Goal: Task Accomplishment & Management: Use online tool/utility

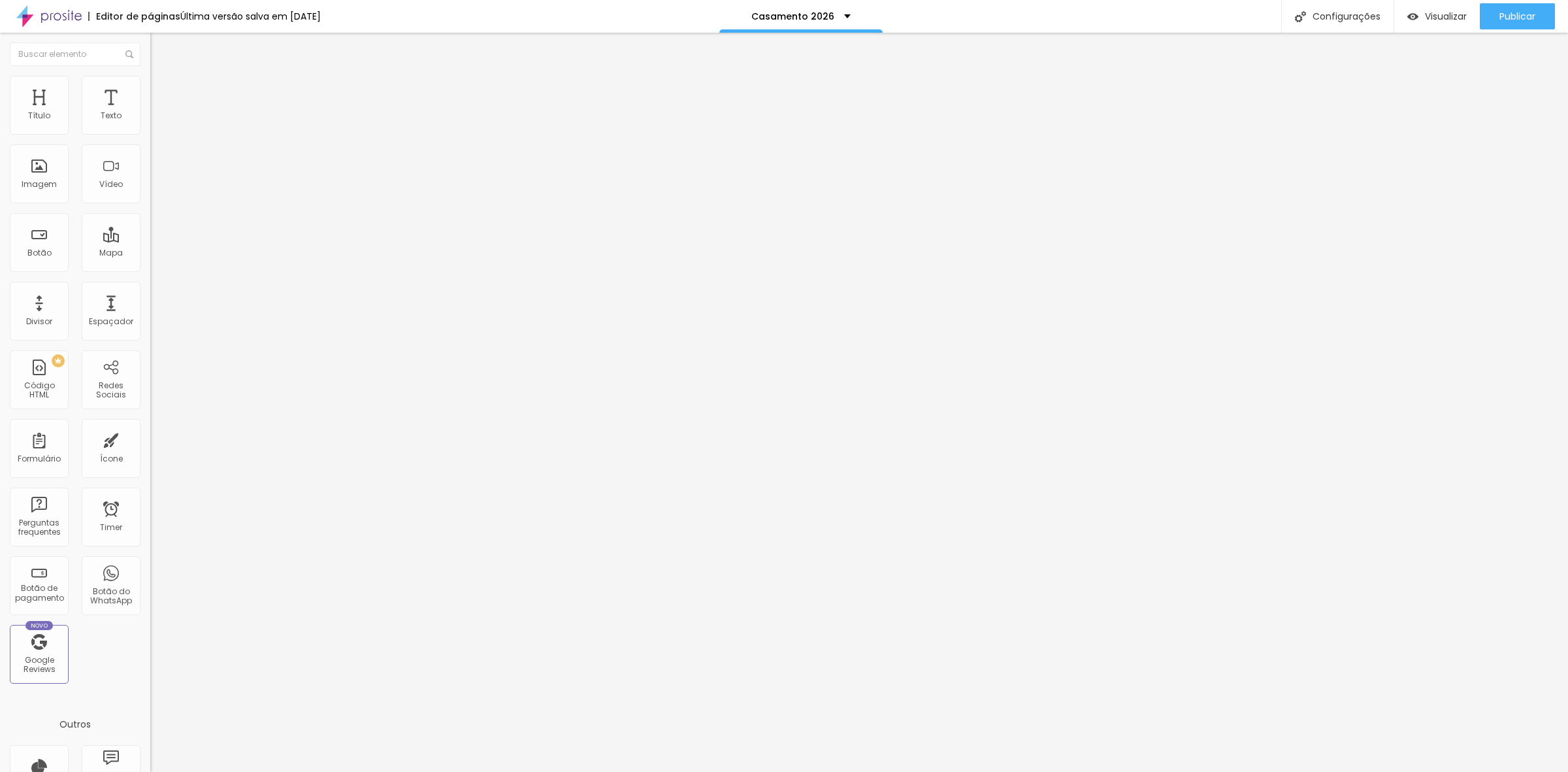
click at [150, 89] on li "Avançado" at bounding box center [225, 95] width 150 height 13
click at [162, 95] on span "Avançado" at bounding box center [184, 98] width 44 height 12
click at [150, 89] on li "Avançado" at bounding box center [225, 95] width 150 height 13
click at [150, 89] on img at bounding box center [155, 94] width 12 height 12
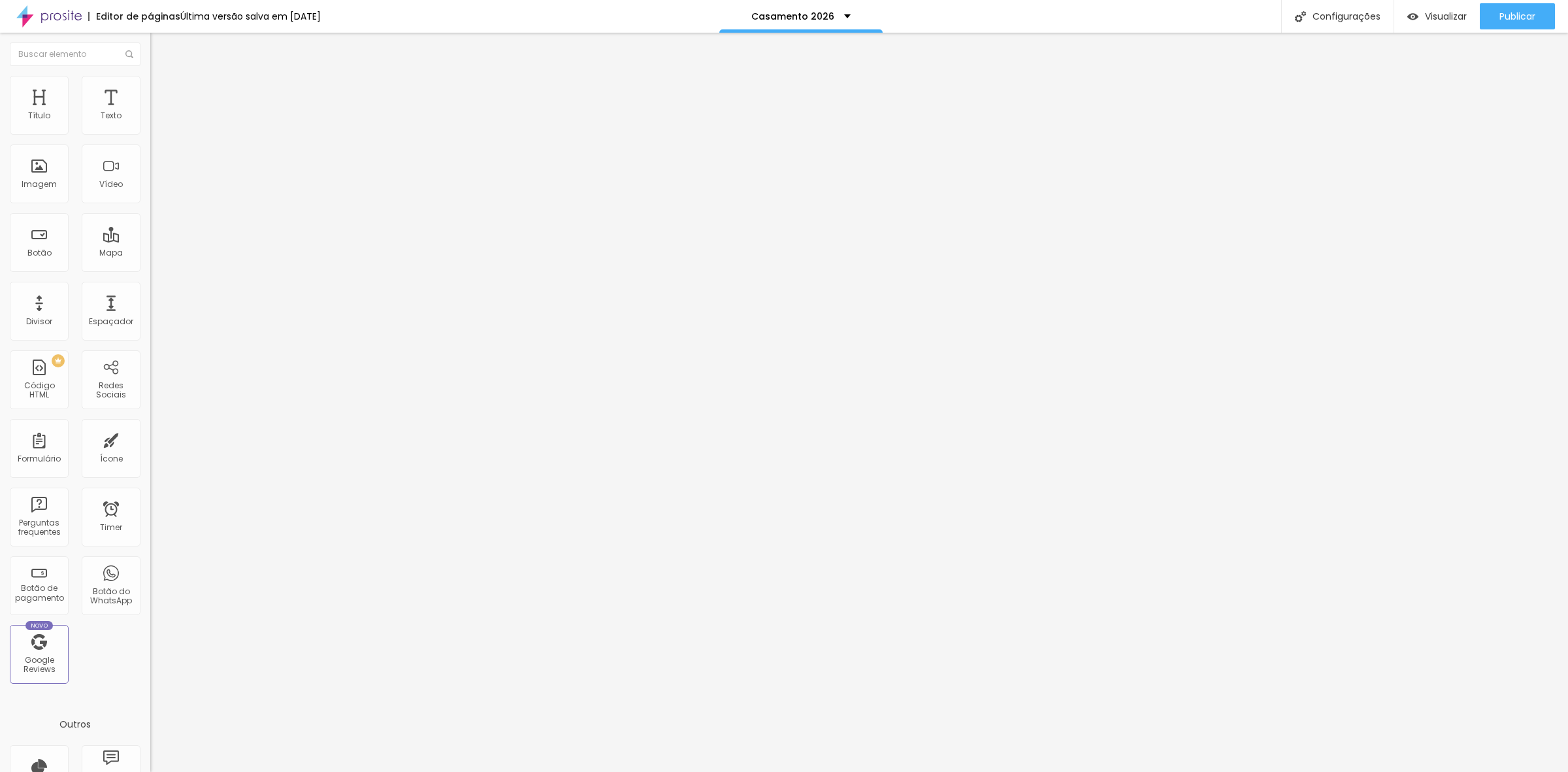
click at [150, 89] on li "Avançado" at bounding box center [225, 95] width 150 height 13
drag, startPoint x: 142, startPoint y: 76, endPoint x: 129, endPoint y: 76, distance: 13.0
click at [150, 76] on ul "Conteúdo Estilo Avançado" at bounding box center [225, 83] width 150 height 39
click at [150, 89] on img at bounding box center [155, 94] width 12 height 12
click at [150, 570] on div at bounding box center [225, 570] width 150 height 0
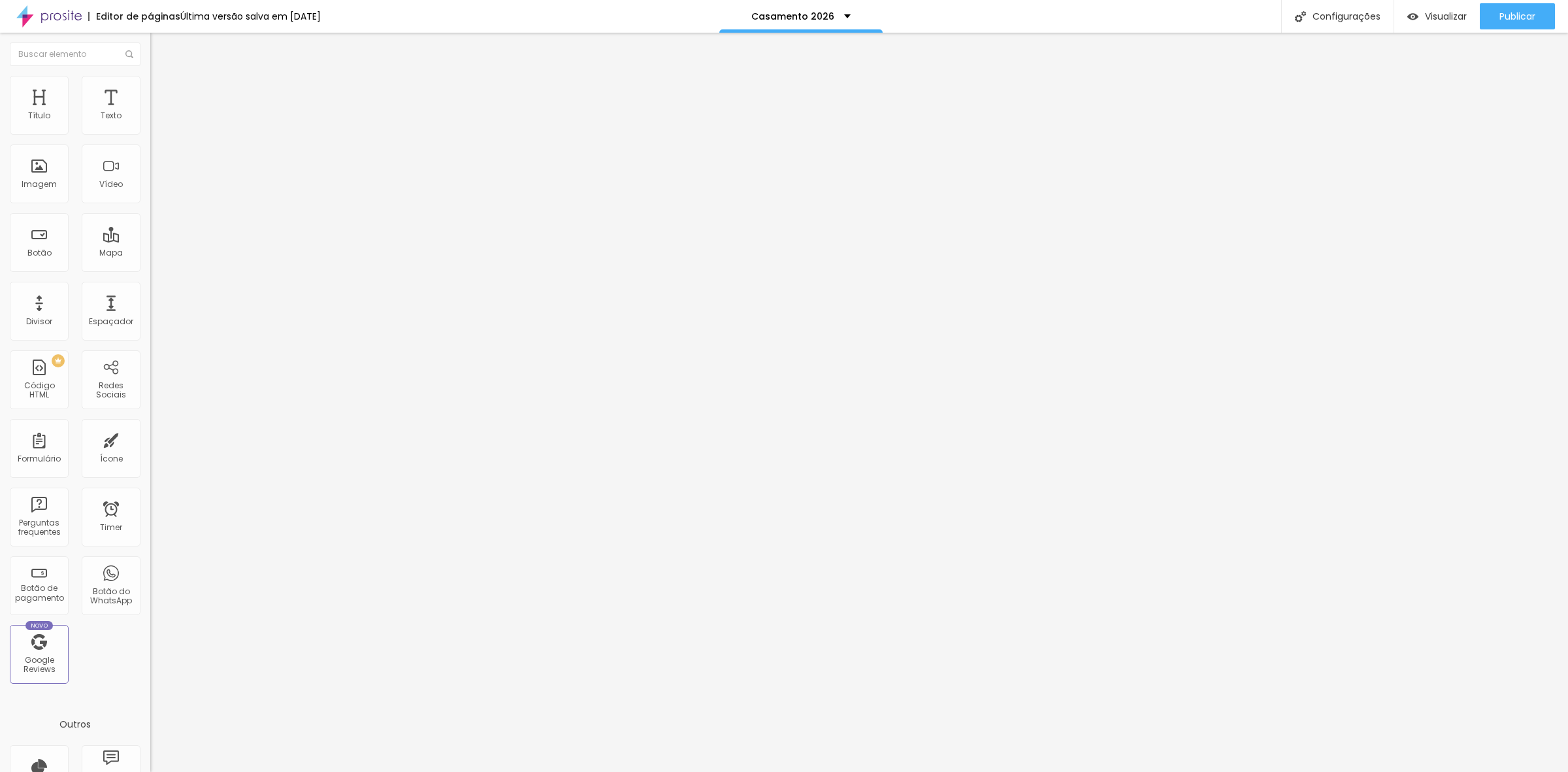
click at [150, 554] on li "Celular" at bounding box center [225, 558] width 150 height 8
click at [150, 562] on div at bounding box center [225, 562] width 150 height 0
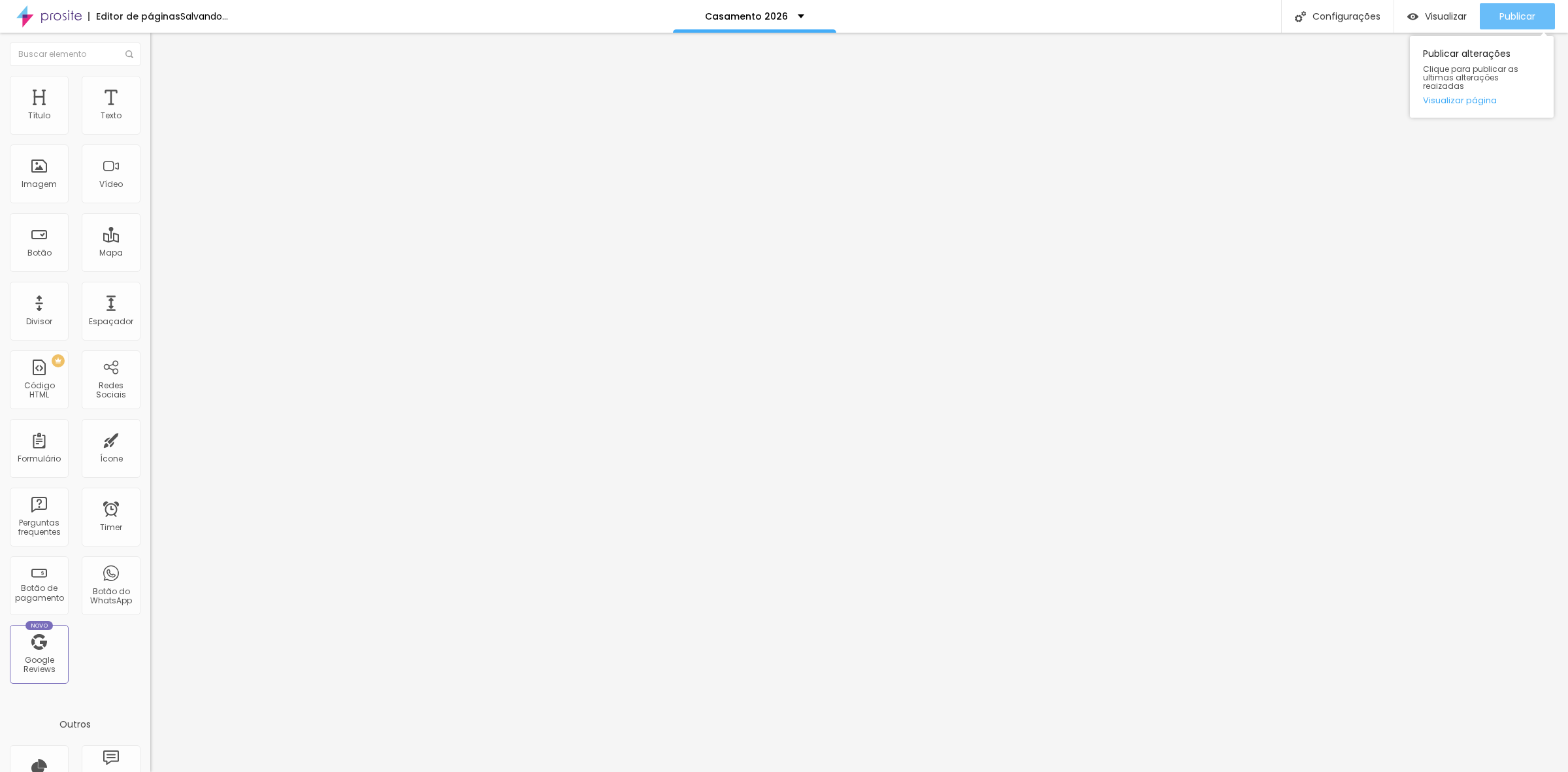
drag, startPoint x: 1511, startPoint y: 16, endPoint x: 1446, endPoint y: 56, distance: 76.3
click at [1513, 15] on span "Publicar" at bounding box center [1517, 17] width 36 height 11
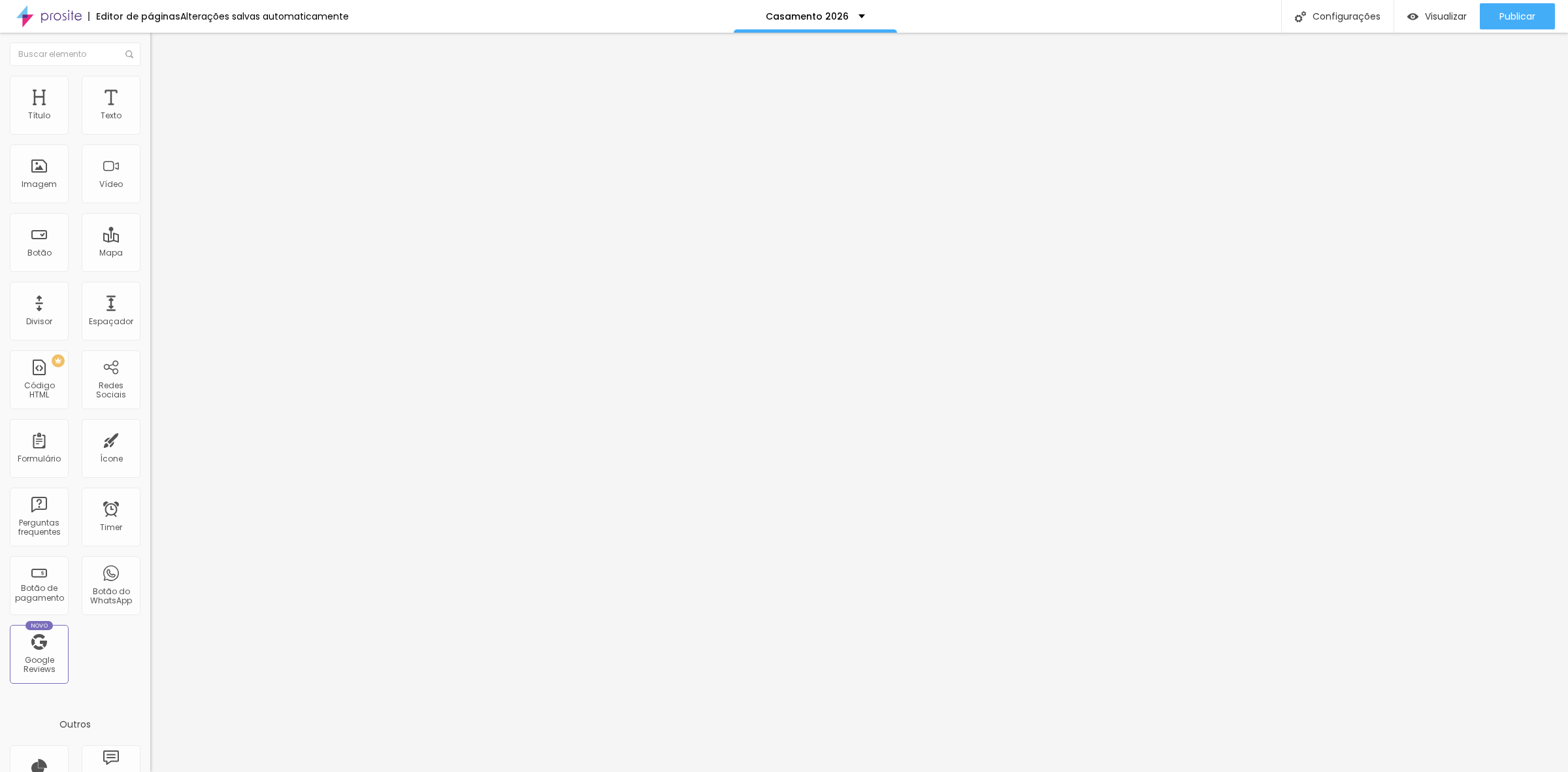
click at [150, 89] on li "Avançado" at bounding box center [225, 95] width 150 height 13
click at [162, 92] on span "Avançado" at bounding box center [184, 98] width 44 height 12
click at [162, 93] on span "Avançado" at bounding box center [184, 98] width 44 height 12
click at [150, 78] on ul "Conteúdo Estilo Avançado" at bounding box center [225, 83] width 150 height 39
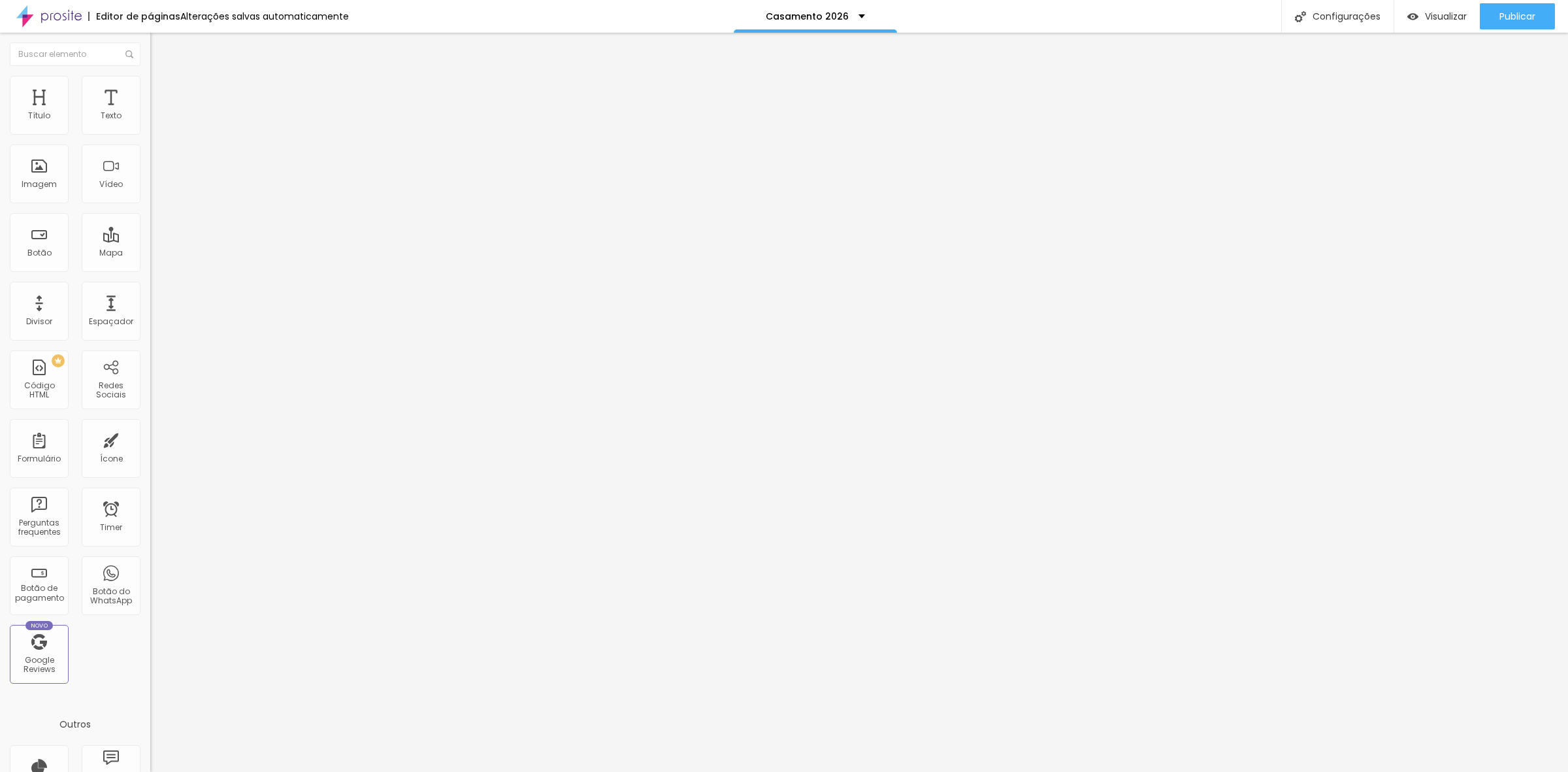
click at [150, 89] on li "Avançado" at bounding box center [225, 95] width 150 height 13
click at [150, 92] on ul "Conteúdo Estilo Avançado" at bounding box center [225, 83] width 150 height 39
click at [162, 92] on span "Avançado" at bounding box center [184, 98] width 44 height 12
click at [150, 89] on li "Avançado" at bounding box center [225, 95] width 150 height 13
click at [121, 70] on div at bounding box center [75, 54] width 150 height 44
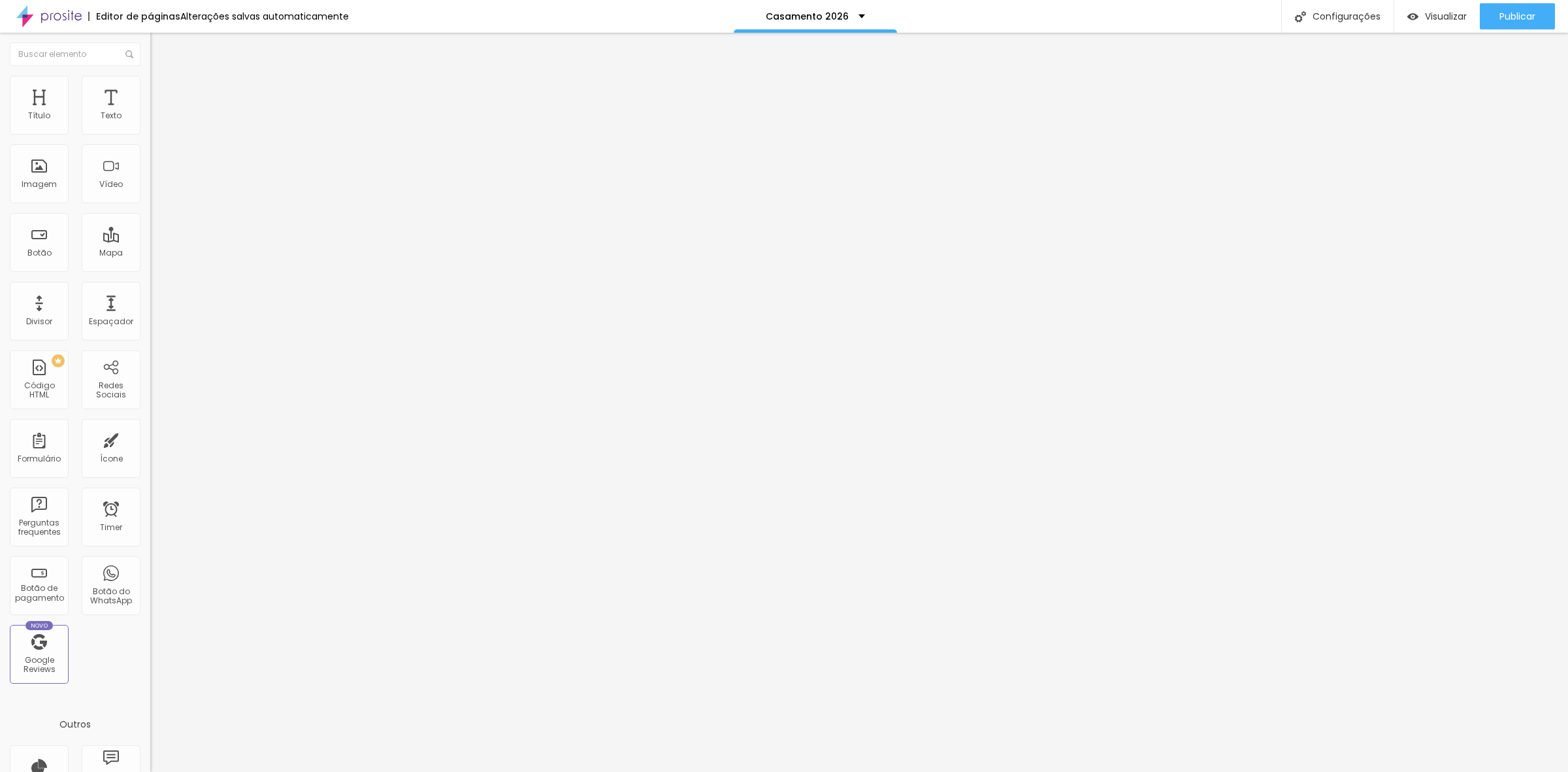
click at [150, 83] on ul "Conteúdo Estilo Avançado" at bounding box center [225, 83] width 150 height 39
drag, startPoint x: 113, startPoint y: 84, endPoint x: 107, endPoint y: 93, distance: 10.8
click at [150, 89] on li "Avançado" at bounding box center [225, 95] width 150 height 13
click at [1535, 20] on button "Publicar" at bounding box center [1517, 16] width 75 height 26
